Goal: Information Seeking & Learning: Learn about a topic

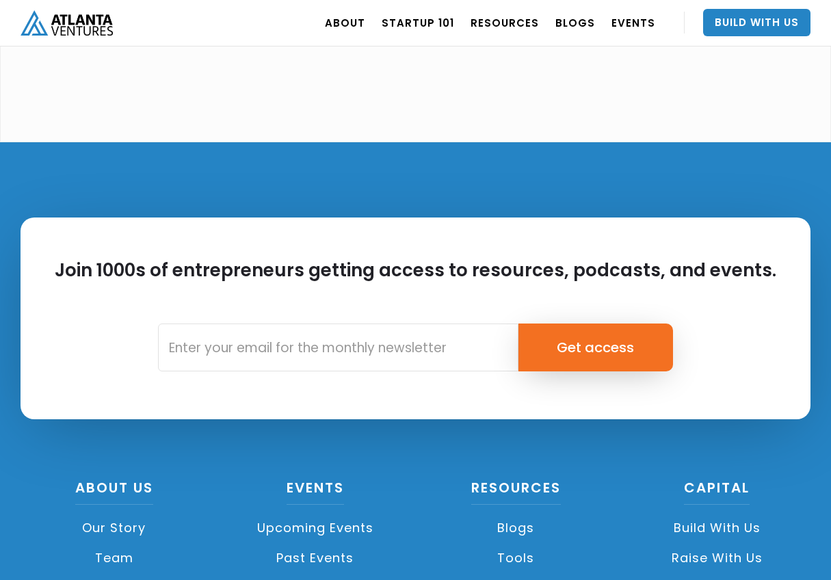
scroll to position [3849, 0]
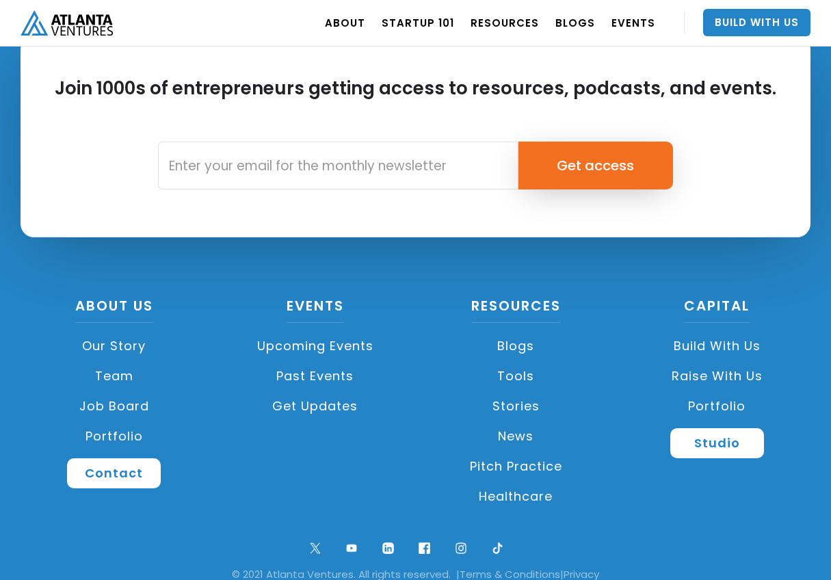
click at [512, 421] on link "News" at bounding box center [516, 436] width 187 height 30
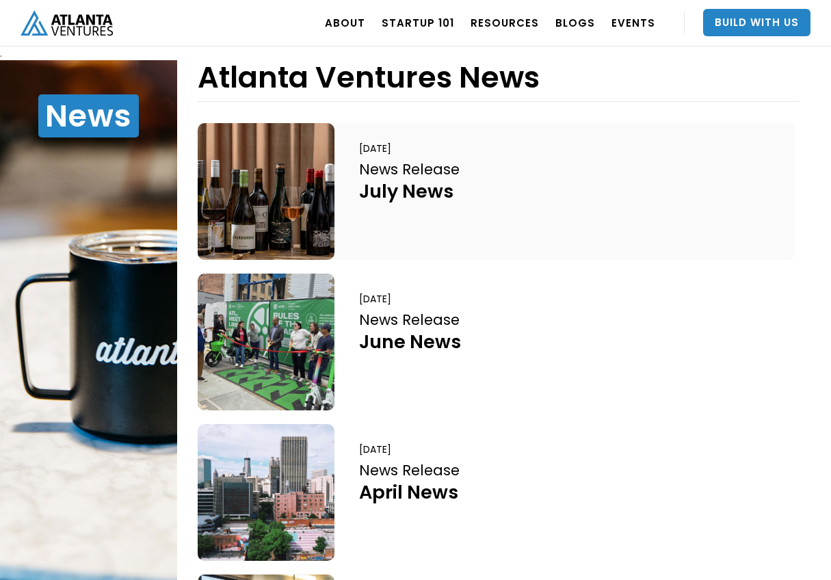
click at [251, 194] on div at bounding box center [266, 191] width 137 height 137
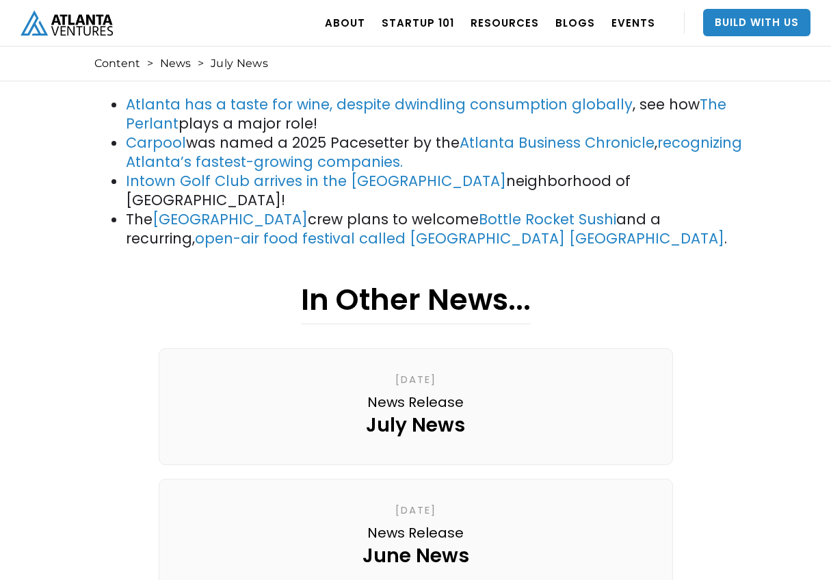
scroll to position [137, 0]
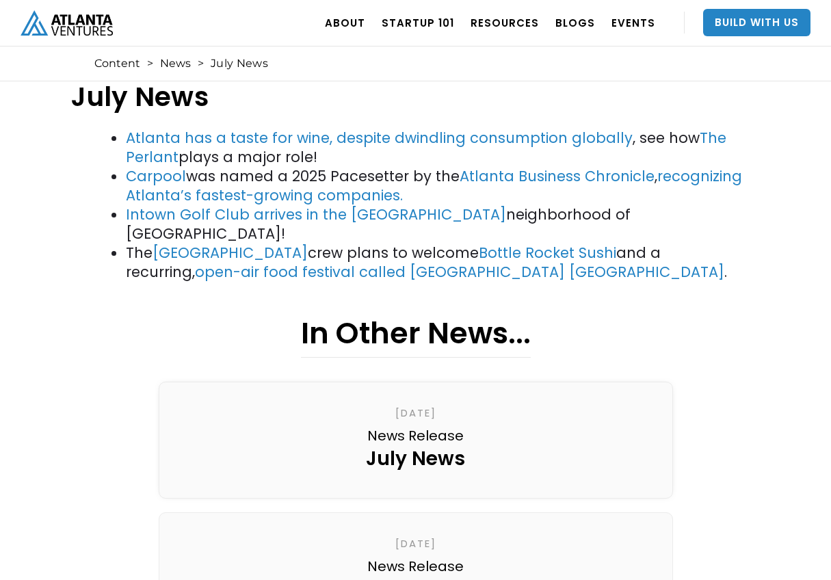
click at [624, 389] on link "July 23, 2025 News Release July News" at bounding box center [416, 440] width 514 height 117
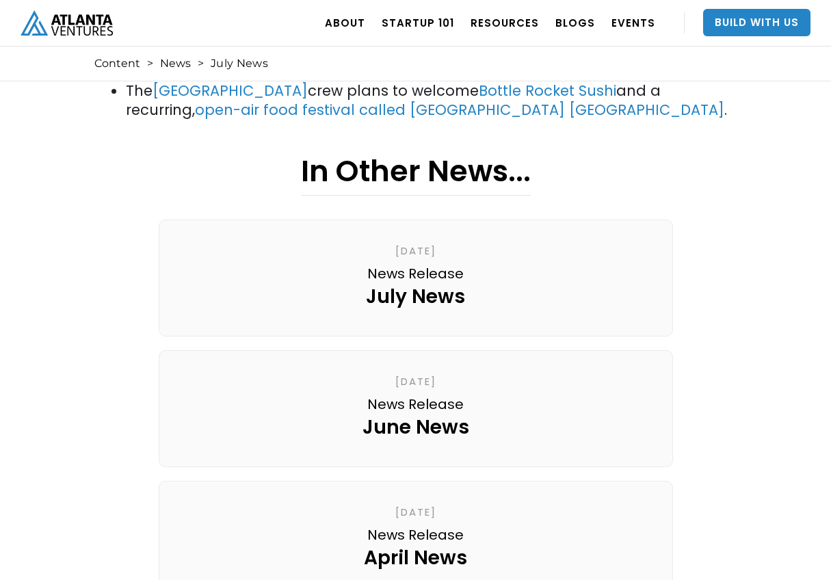
scroll to position [342, 0]
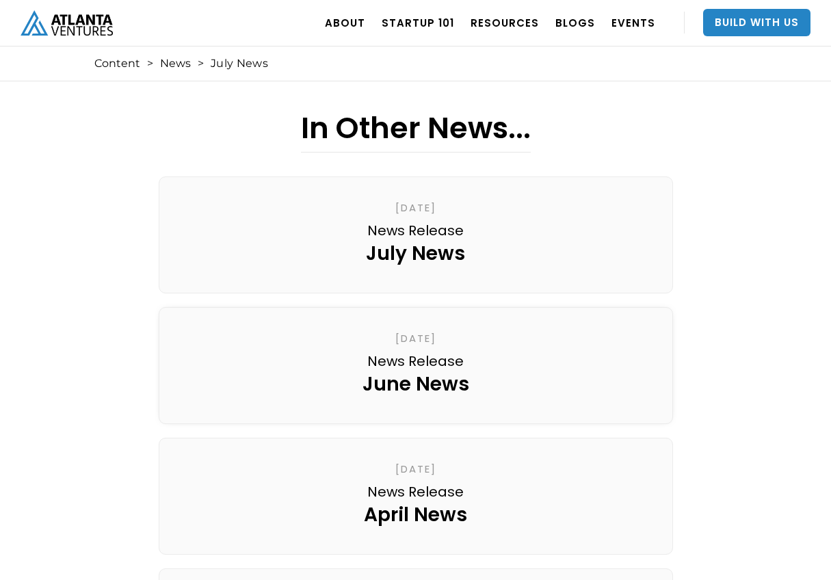
click at [519, 357] on link "[DATE] News Release June News" at bounding box center [416, 365] width 514 height 117
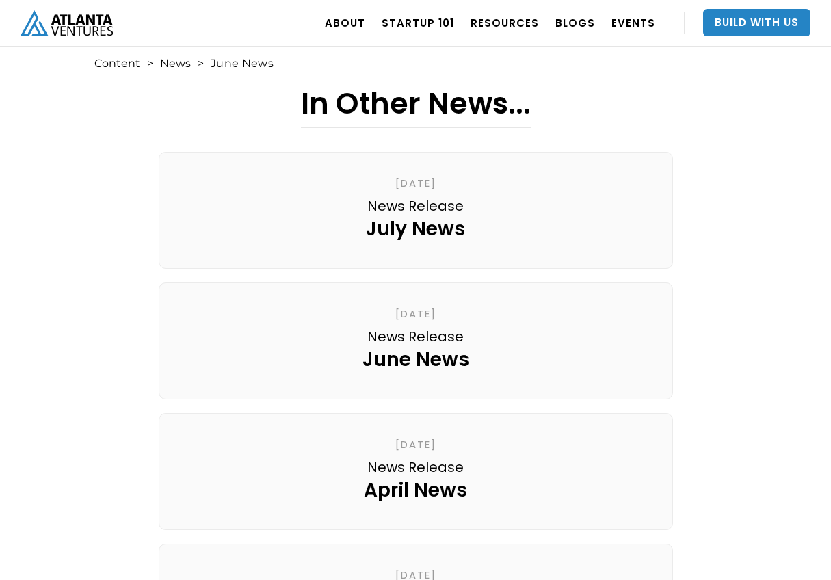
scroll to position [479, 0]
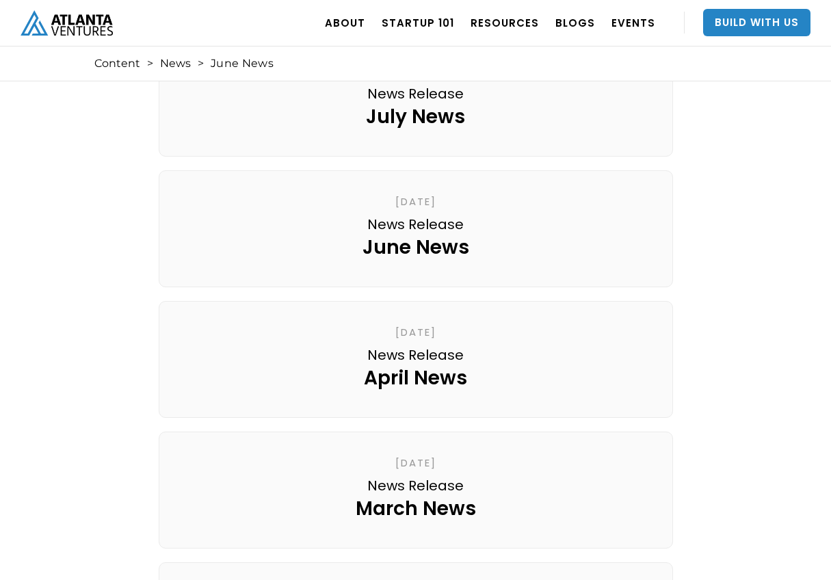
click at [586, 348] on link "April 23, 2025 News Release April News" at bounding box center [416, 359] width 514 height 117
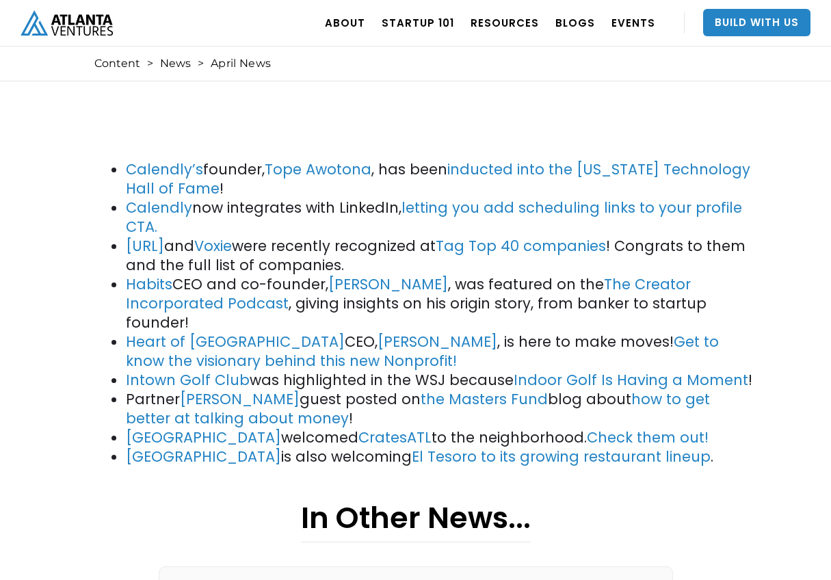
scroll to position [274, 0]
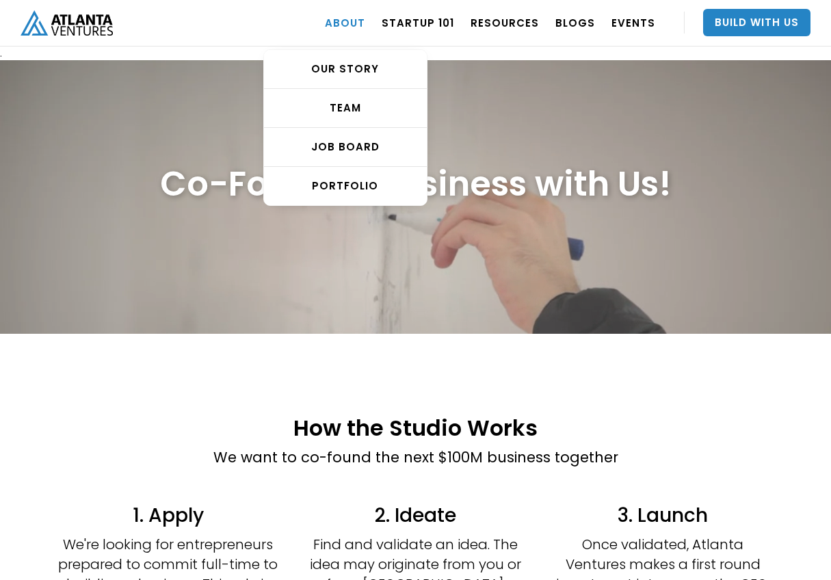
click at [348, 16] on link "ABOUT" at bounding box center [345, 22] width 40 height 38
